Goal: Task Accomplishment & Management: Use online tool/utility

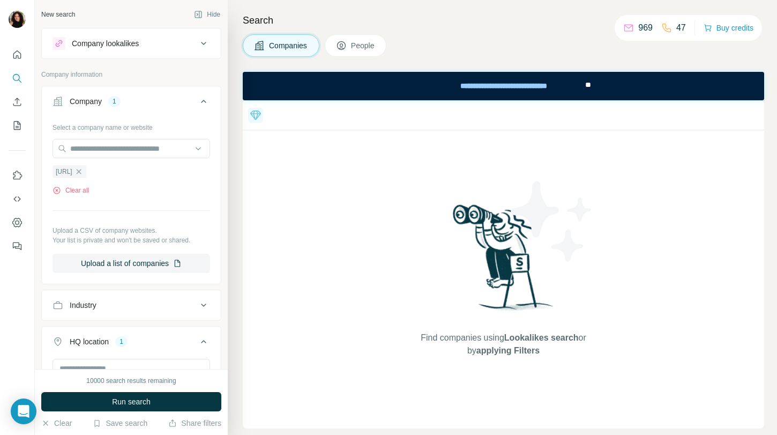
scroll to position [35, 0]
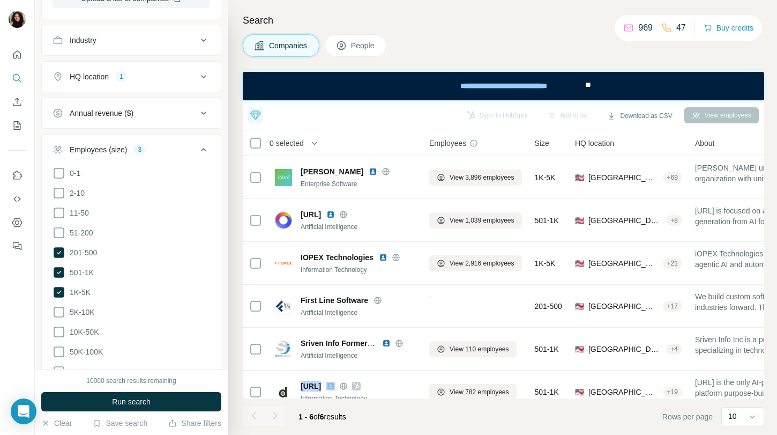
scroll to position [357, 0]
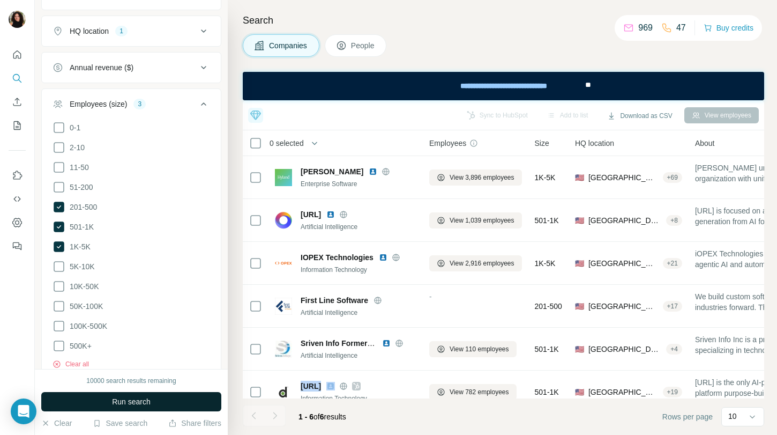
click at [177, 404] on button "Run search" at bounding box center [131, 401] width 180 height 19
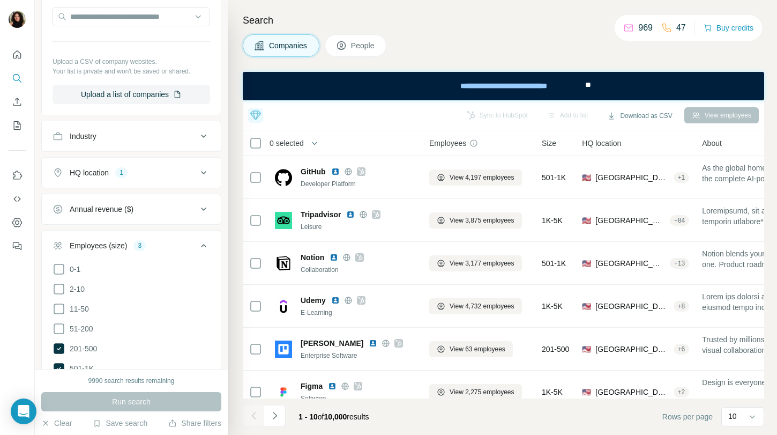
scroll to position [107, 0]
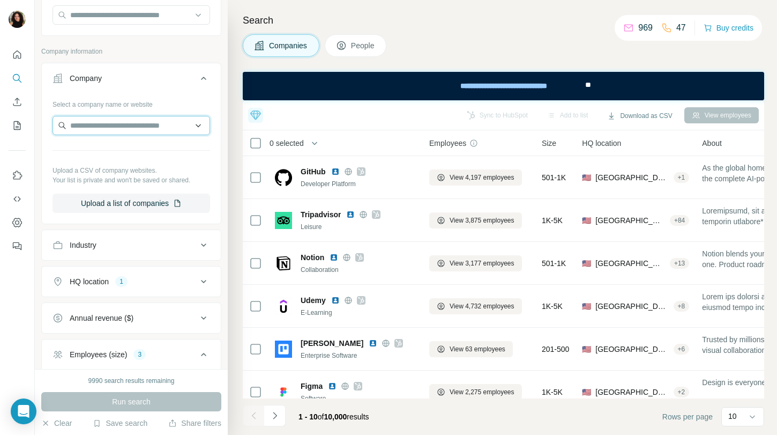
click at [101, 120] on input "text" at bounding box center [132, 125] width 158 height 19
type input "*********"
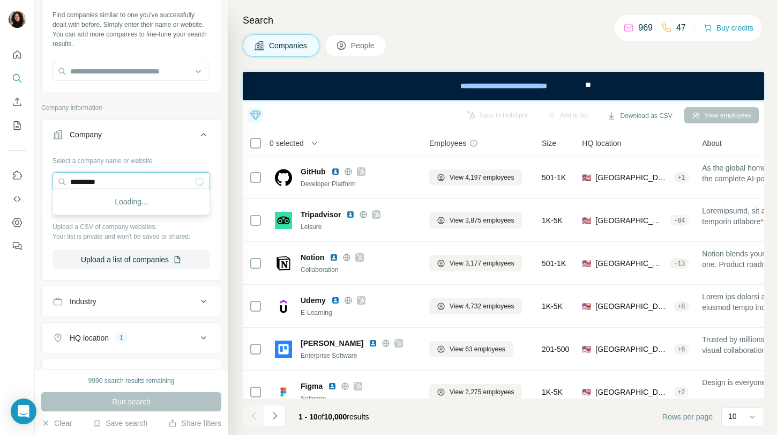
scroll to position [42, 0]
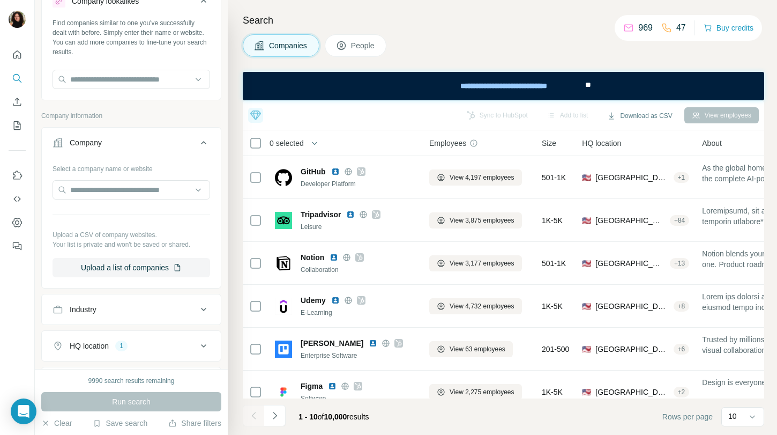
click at [96, 108] on div "Company lookalikes Find companies similar to one you've successfully dealt with…" at bounding box center [131, 377] width 180 height 782
click at [100, 91] on div "Find companies similar to one you've successfully dealt with before. Simply ent…" at bounding box center [131, 57] width 179 height 79
click at [102, 80] on input "text" at bounding box center [132, 79] width 158 height 19
type input "*********"
